Goal: Information Seeking & Learning: Learn about a topic

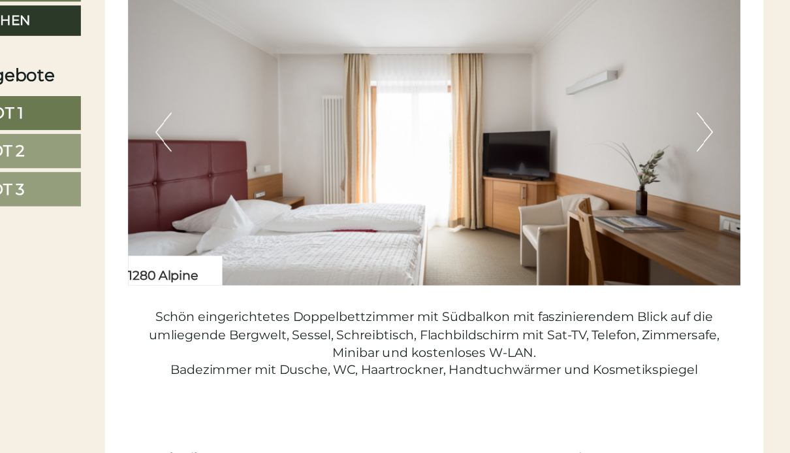
scroll to position [1630, 0]
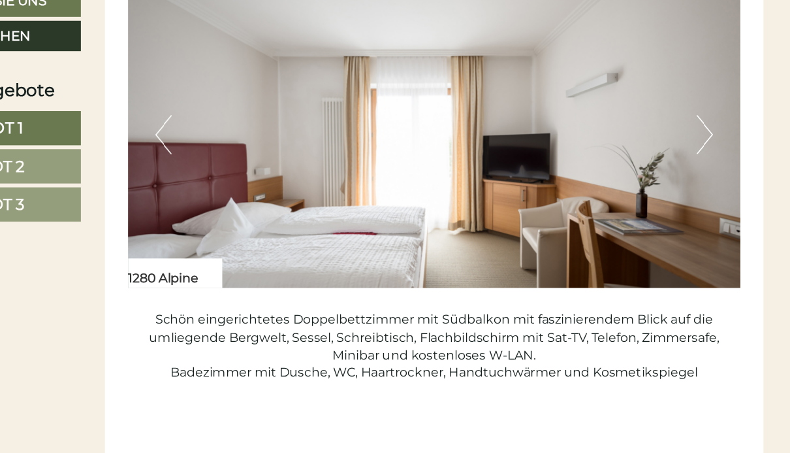
click at [711, 156] on button "Next" at bounding box center [718, 172] width 14 height 33
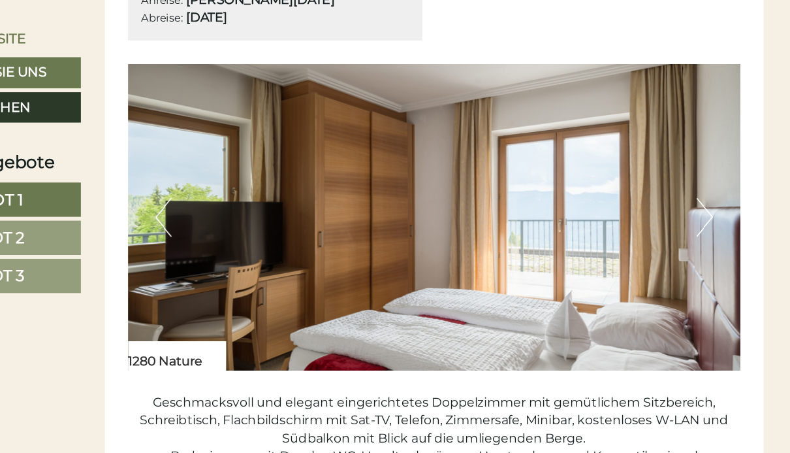
scroll to position [815, 0]
click at [711, 172] on button "Next" at bounding box center [718, 182] width 14 height 33
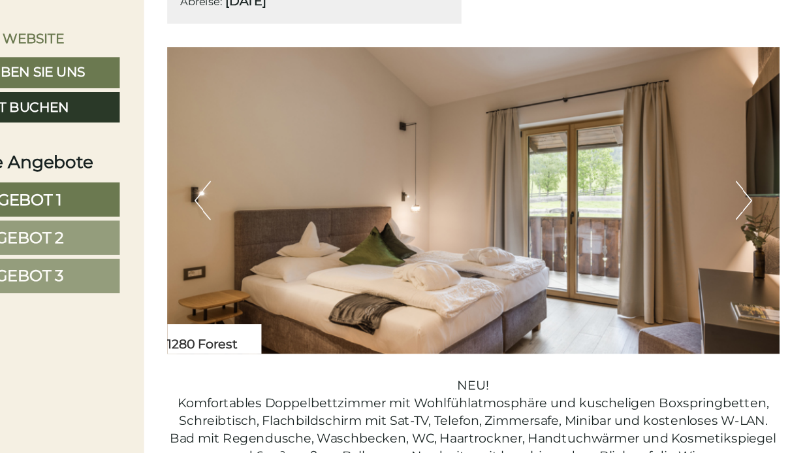
scroll to position [2427, 0]
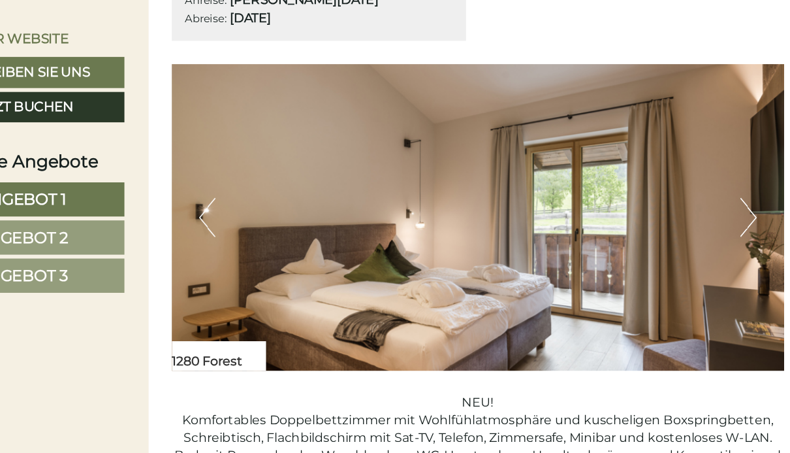
click at [621, 165] on img at bounding box center [491, 182] width 515 height 257
click at [711, 166] on button "Next" at bounding box center [718, 182] width 14 height 33
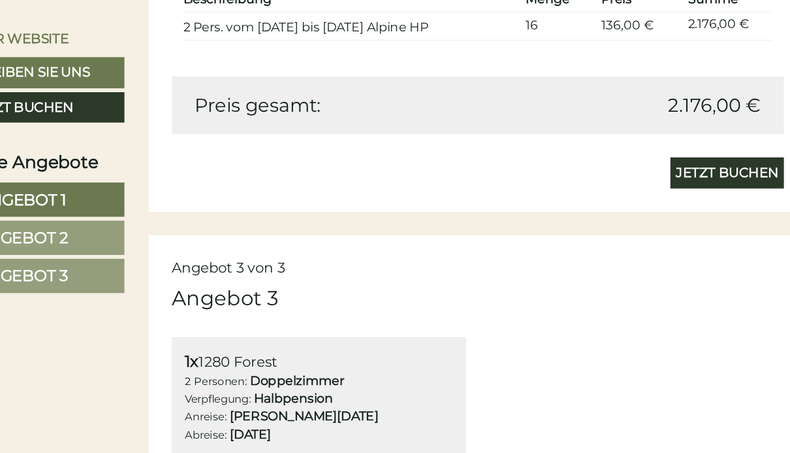
scroll to position [2075, 0]
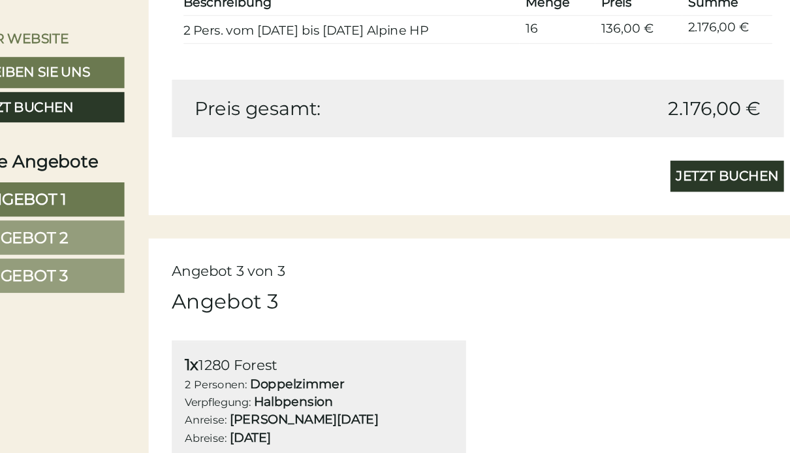
click at [522, 219] on div "Angebot 3 von 3" at bounding box center [491, 227] width 515 height 17
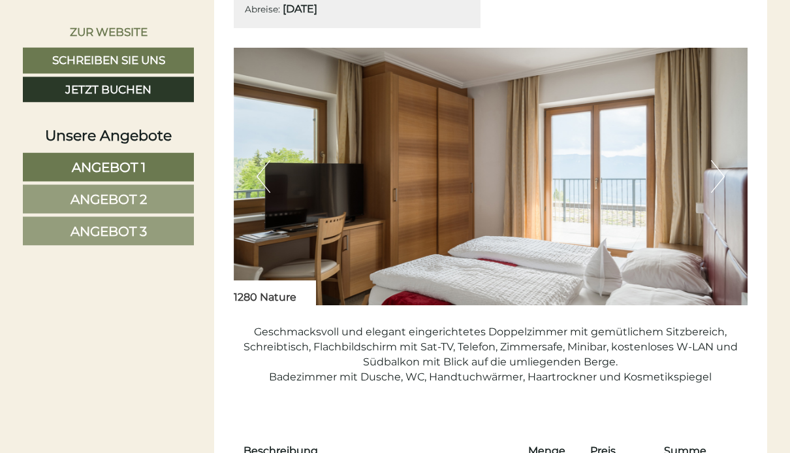
scroll to position [820, 0]
click at [266, 168] on button "Previous" at bounding box center [264, 177] width 14 height 33
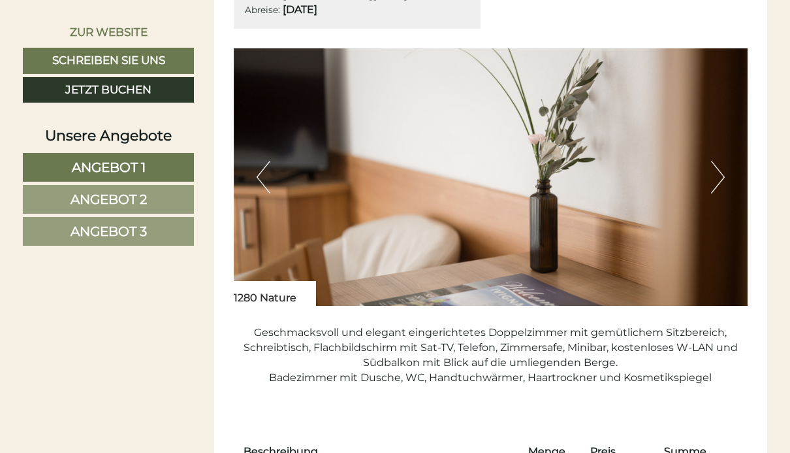
click at [264, 171] on button "Previous" at bounding box center [264, 177] width 14 height 33
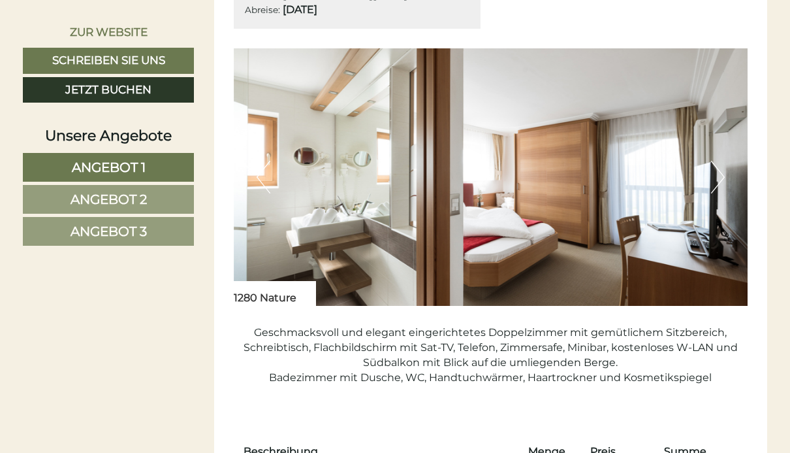
click at [267, 168] on button "Previous" at bounding box center [264, 177] width 14 height 33
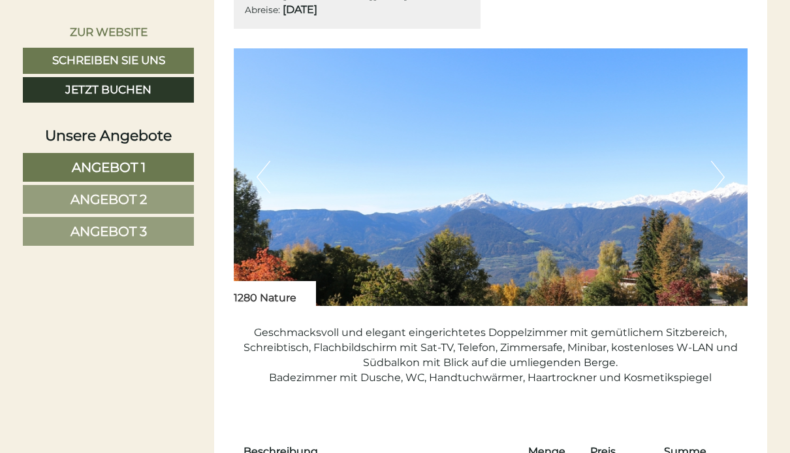
click at [261, 169] on button "Previous" at bounding box center [264, 177] width 14 height 33
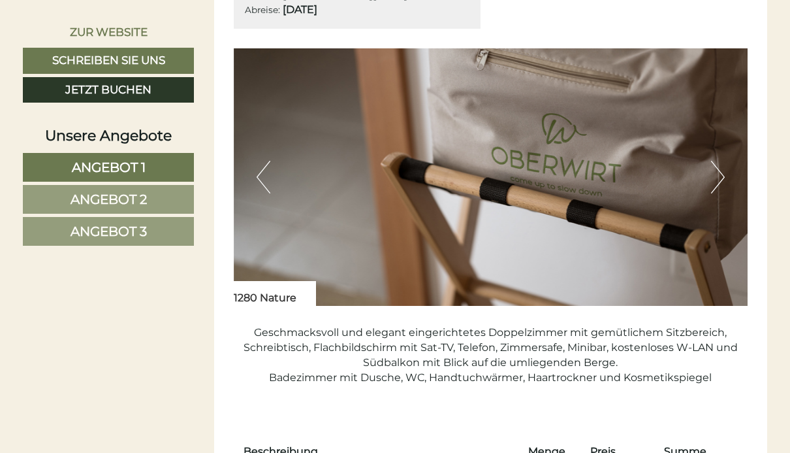
click at [267, 170] on button "Previous" at bounding box center [264, 177] width 14 height 33
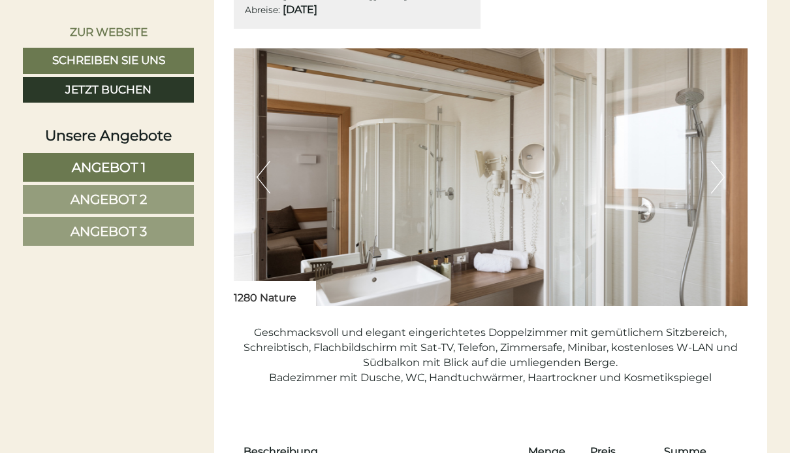
click at [268, 172] on button "Previous" at bounding box center [264, 177] width 14 height 33
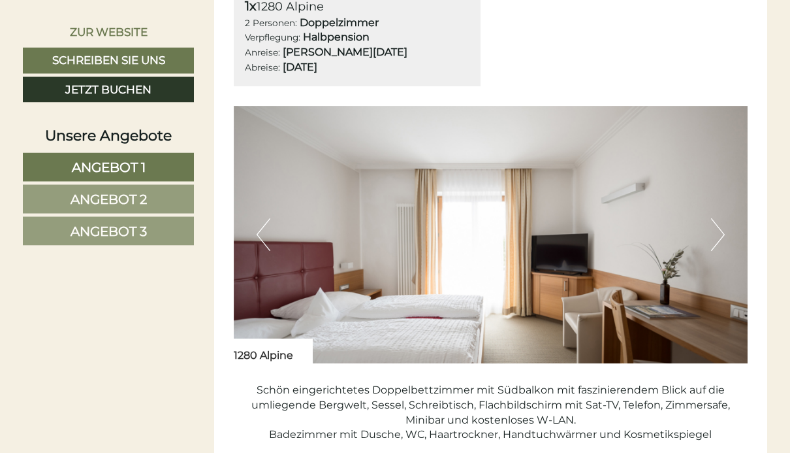
scroll to position [1569, 0]
click at [269, 219] on button "Previous" at bounding box center [264, 234] width 14 height 33
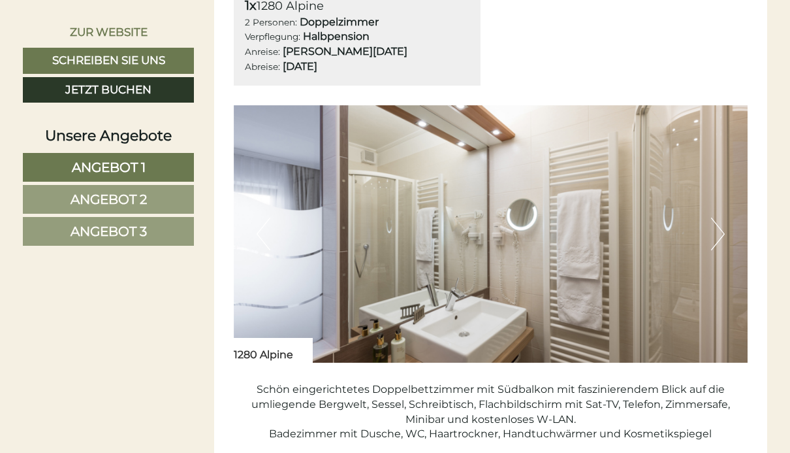
click at [262, 218] on button "Previous" at bounding box center [264, 234] width 14 height 33
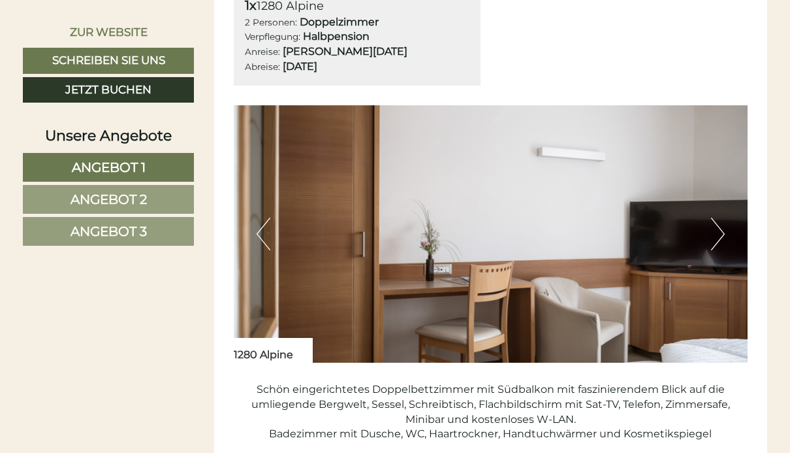
click at [265, 221] on button "Previous" at bounding box center [264, 234] width 14 height 33
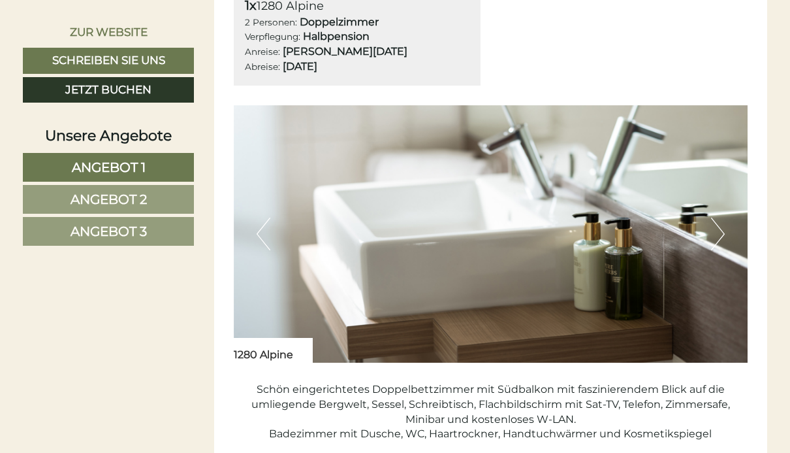
click at [265, 220] on button "Previous" at bounding box center [264, 234] width 14 height 33
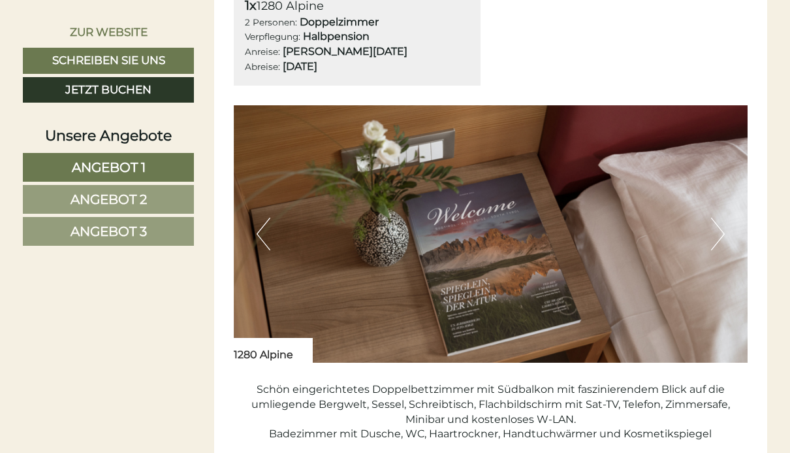
click at [267, 221] on button "Previous" at bounding box center [264, 234] width 14 height 33
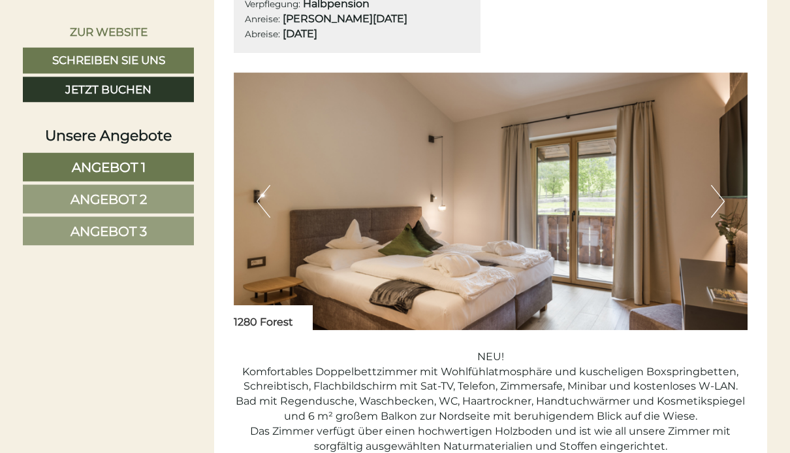
scroll to position [2408, 0]
click at [259, 185] on button "Previous" at bounding box center [264, 201] width 14 height 33
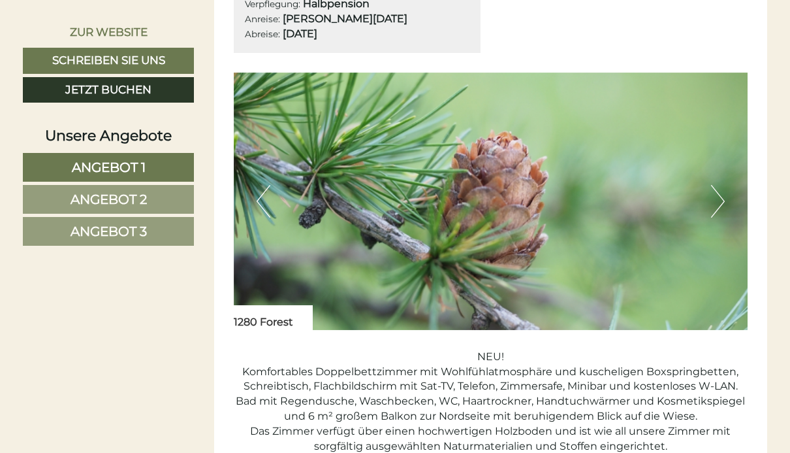
click at [261, 185] on button "Previous" at bounding box center [264, 201] width 14 height 33
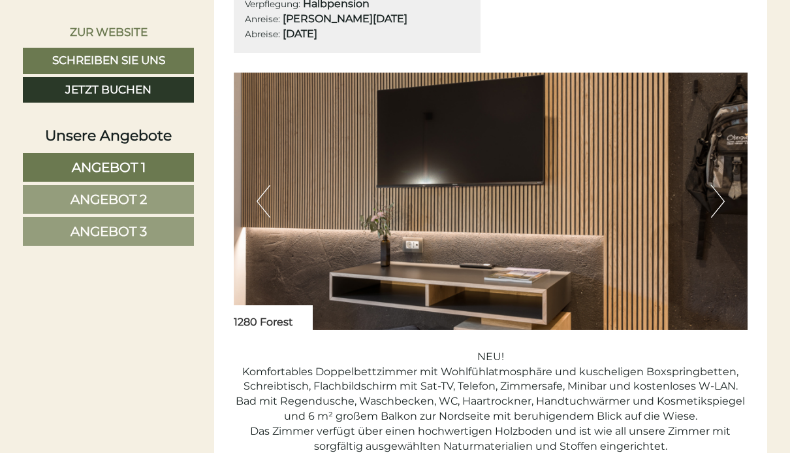
click at [258, 185] on button "Previous" at bounding box center [264, 201] width 14 height 33
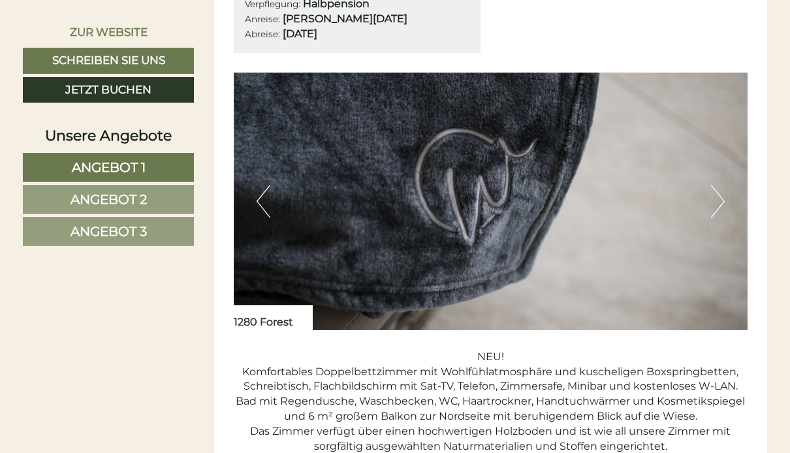
click at [261, 185] on button "Previous" at bounding box center [264, 201] width 14 height 33
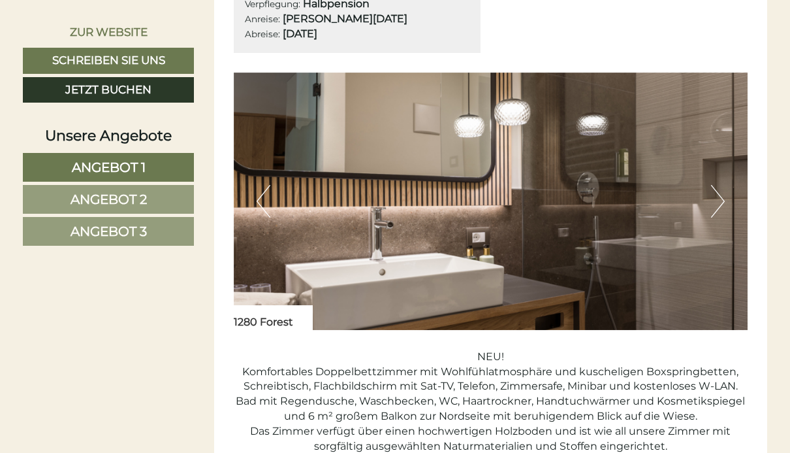
click at [261, 185] on button "Previous" at bounding box center [264, 201] width 14 height 33
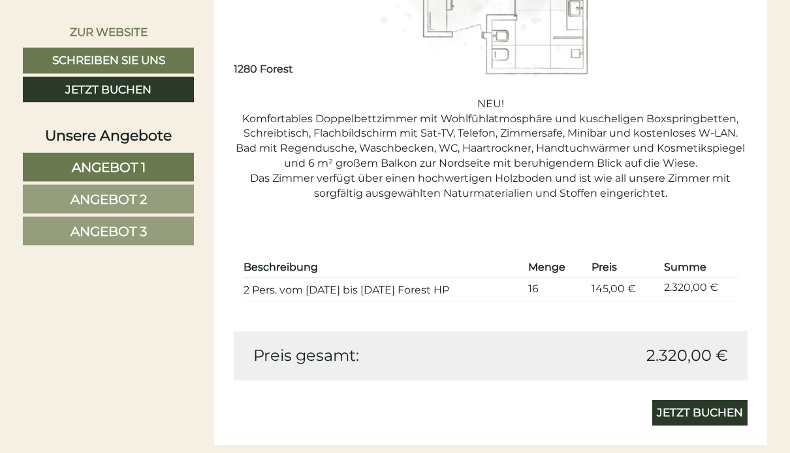
scroll to position [2661, 0]
click at [612, 288] on div "Beschreibung Menge Preis Summe 2 Pers. vom 19.09. bis 27.09. 1280 Forest HP 16 …" at bounding box center [491, 279] width 515 height 105
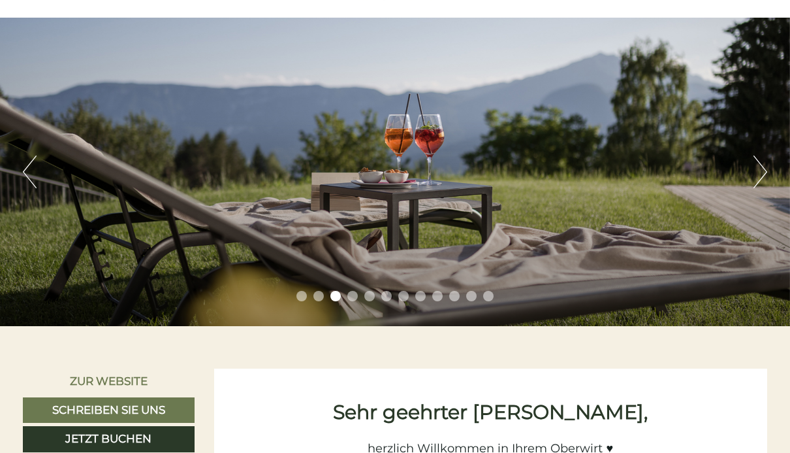
scroll to position [182, 0]
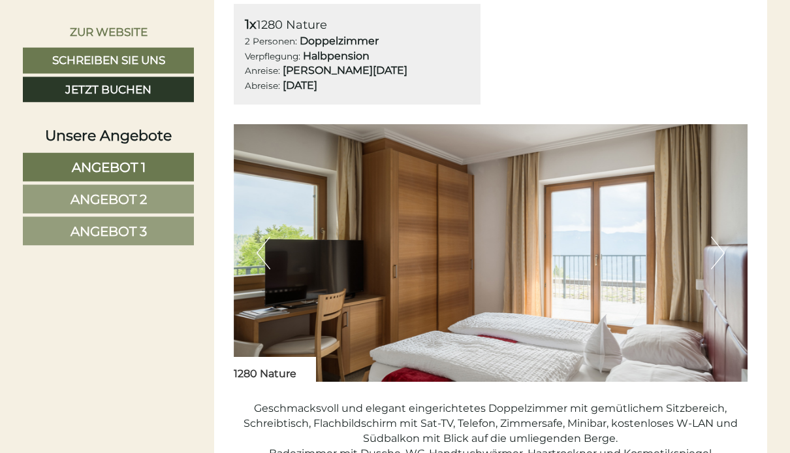
scroll to position [744, 0]
click at [257, 242] on button "Previous" at bounding box center [264, 252] width 14 height 33
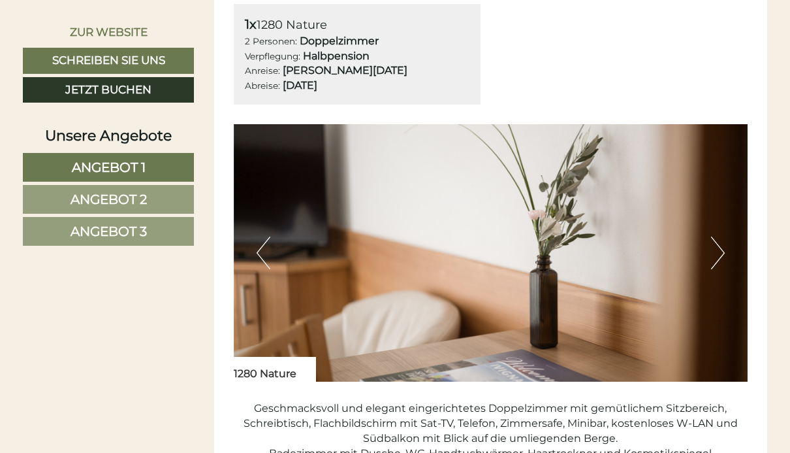
click at [267, 244] on button "Previous" at bounding box center [264, 252] width 14 height 33
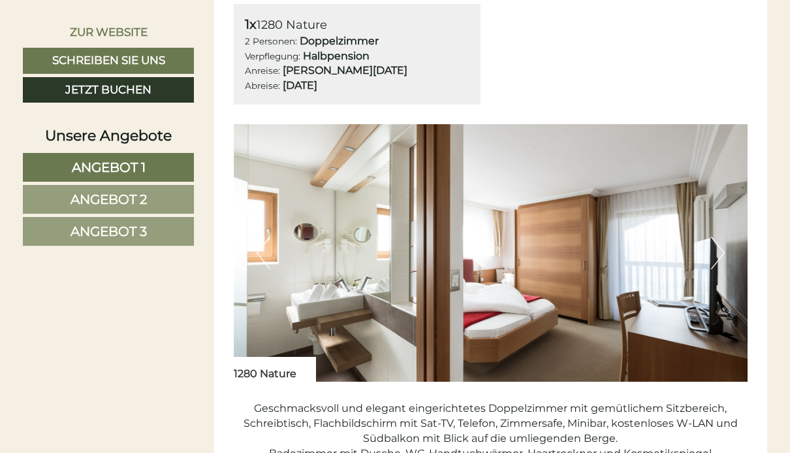
click at [265, 242] on button "Previous" at bounding box center [264, 252] width 14 height 33
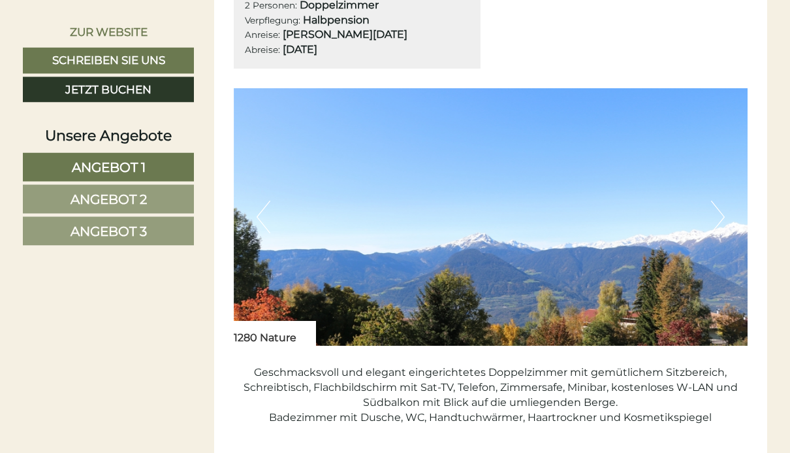
scroll to position [778, 0]
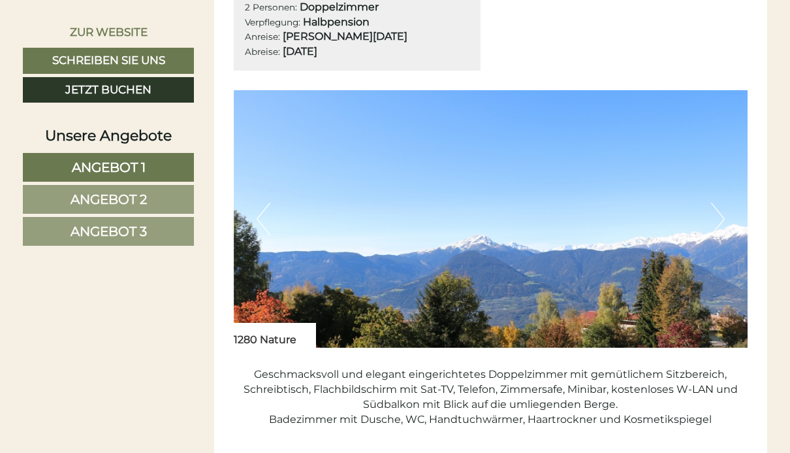
click at [259, 210] on button "Previous" at bounding box center [264, 219] width 14 height 33
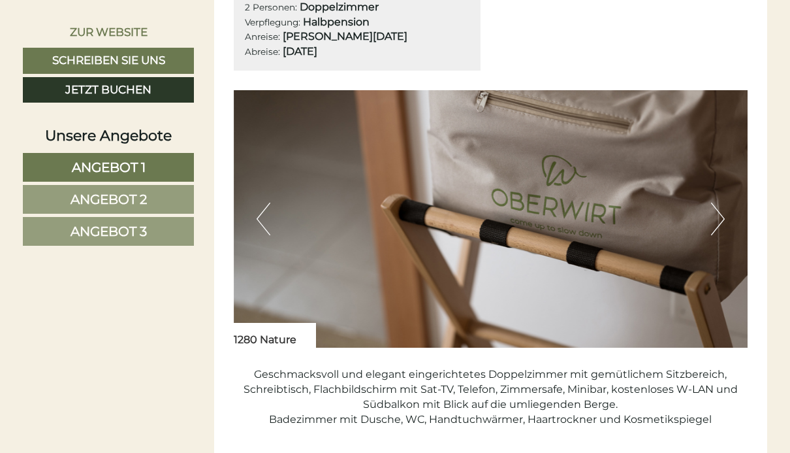
click at [261, 210] on button "Previous" at bounding box center [264, 219] width 14 height 33
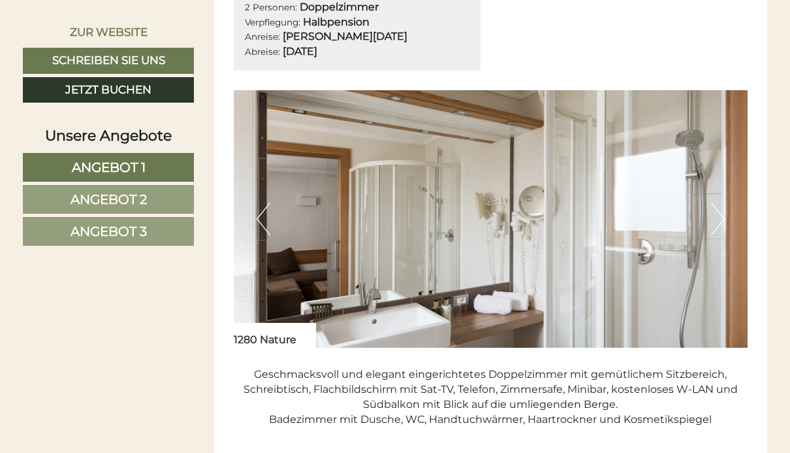
click at [265, 216] on button "Previous" at bounding box center [264, 219] width 14 height 33
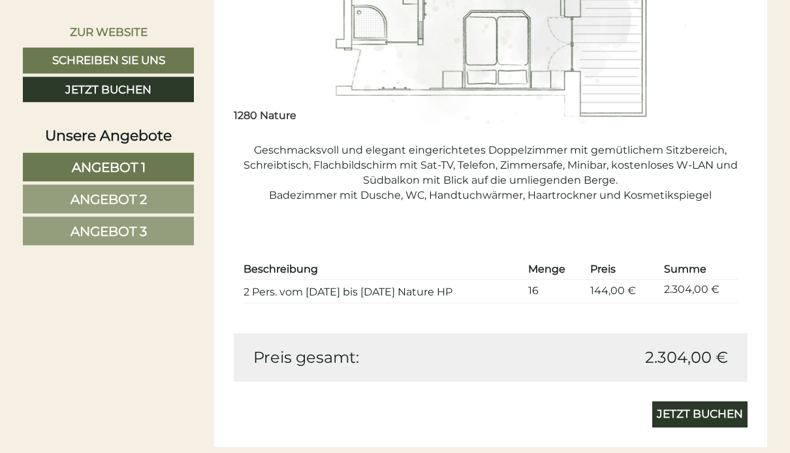
scroll to position [1002, 0]
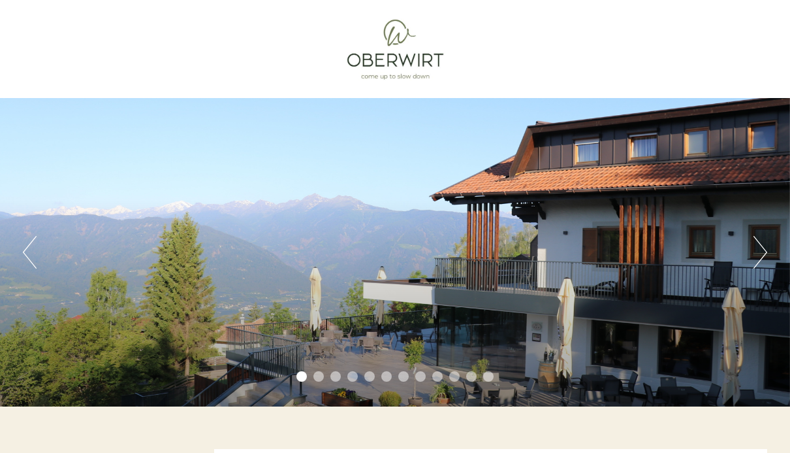
scroll to position [773, 0]
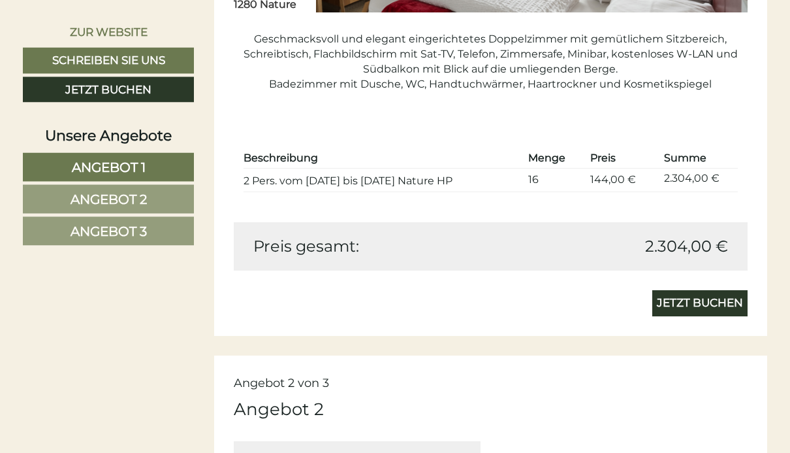
scroll to position [1113, 0]
